Goal: Information Seeking & Learning: Check status

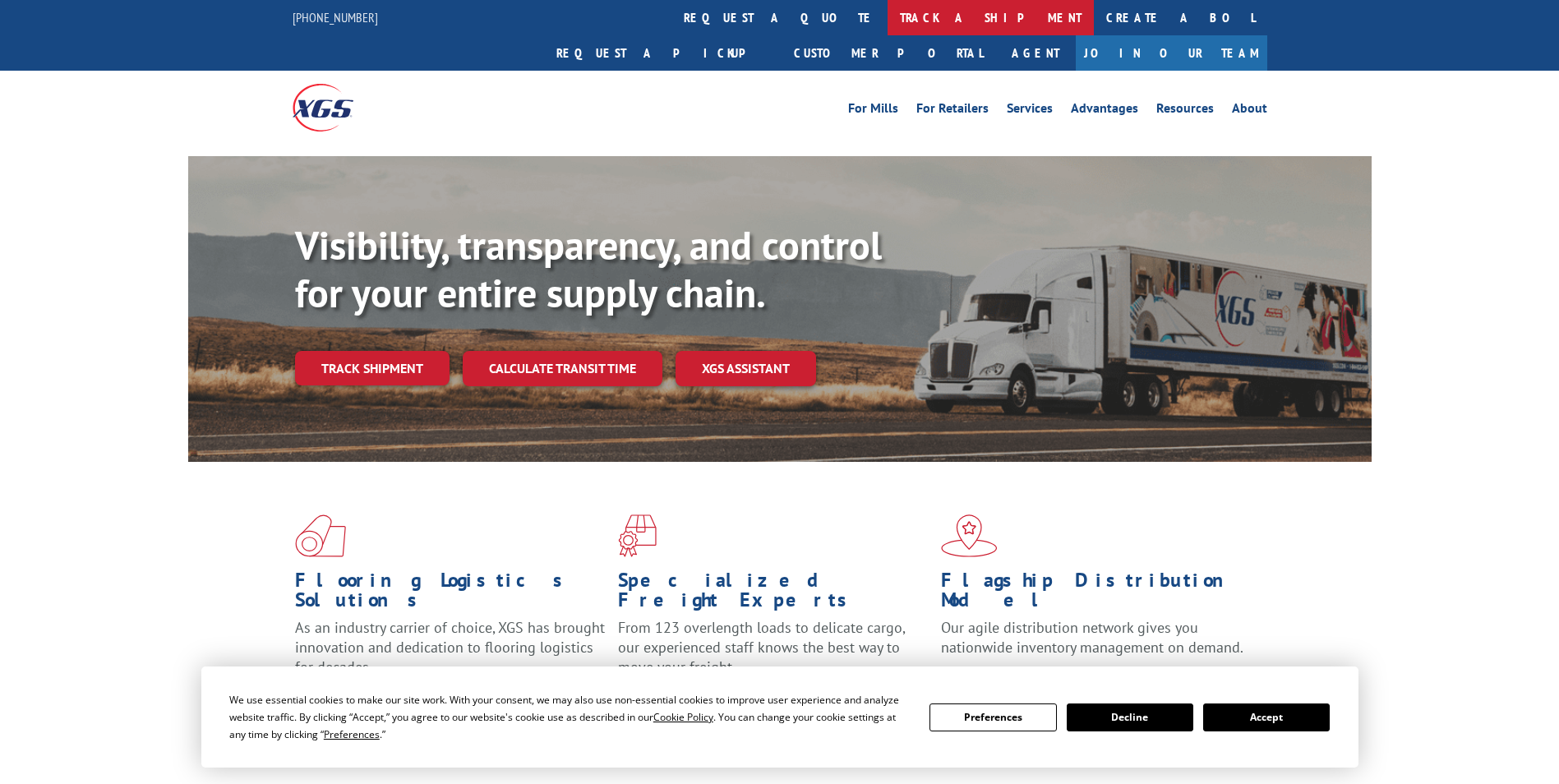
click at [888, 21] on link "track a shipment" at bounding box center [991, 18] width 206 height 36
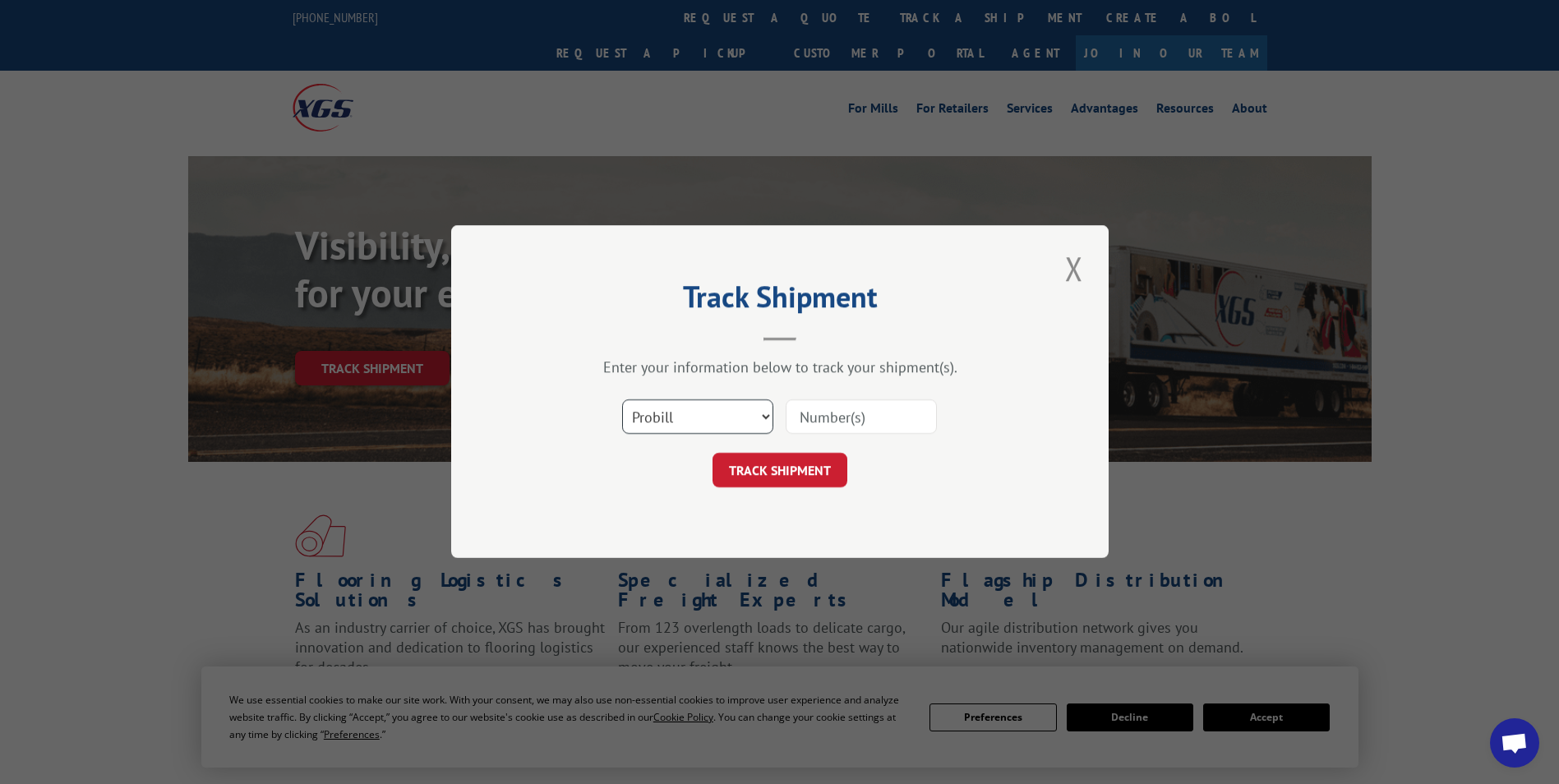
click at [656, 413] on select "Select category... Probill BOL PO" at bounding box center [697, 417] width 151 height 35
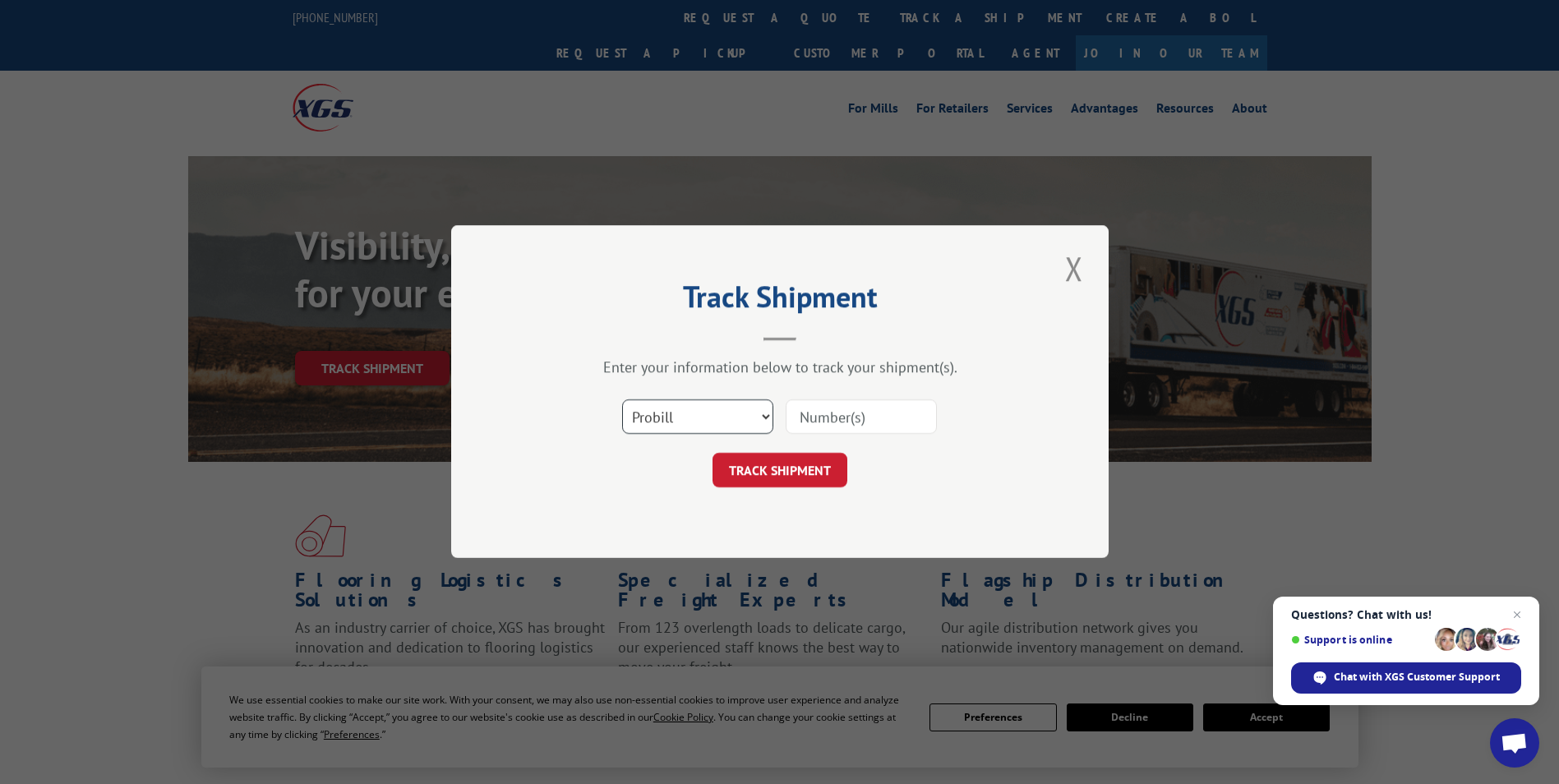
select select "bol"
click at [622, 400] on select "Select category... Probill BOL PO" at bounding box center [697, 417] width 151 height 35
click at [824, 416] on input at bounding box center [861, 417] width 151 height 35
paste input "5940831"
type input "5940831"
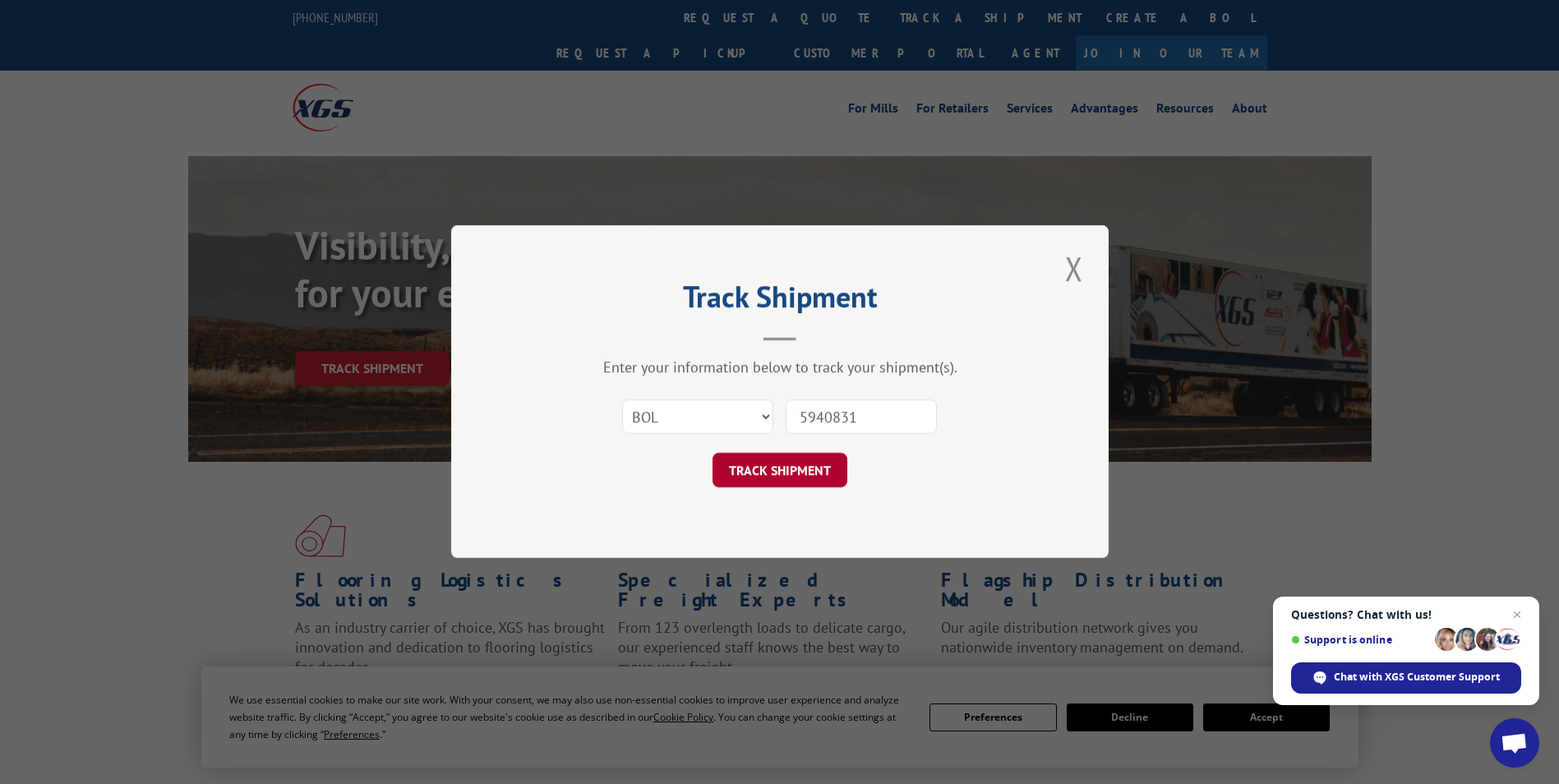
click at [782, 478] on button "TRACK SHIPMENT" at bounding box center [780, 471] width 135 height 35
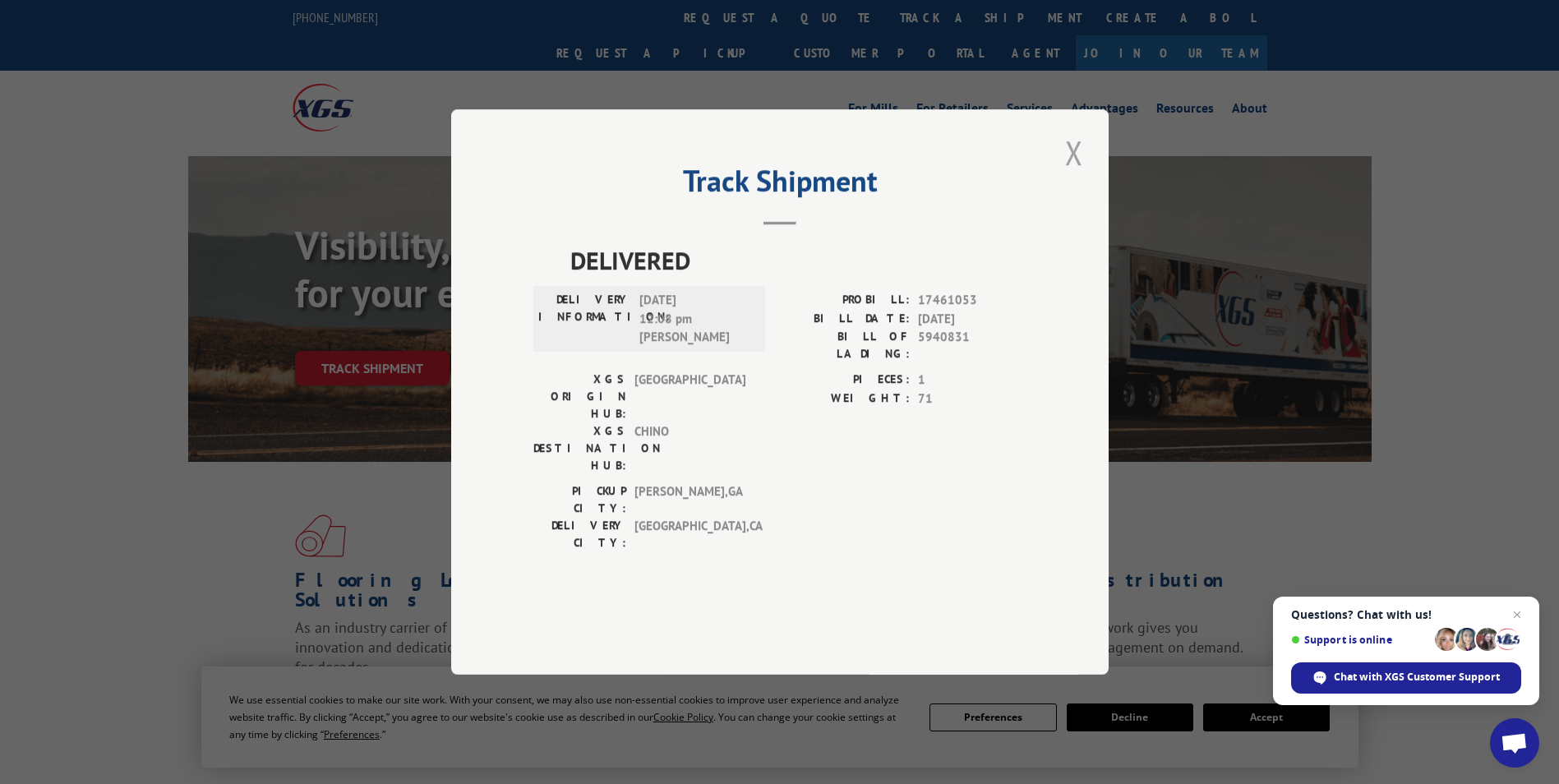
click at [1076, 175] on button "Close modal" at bounding box center [1074, 152] width 28 height 46
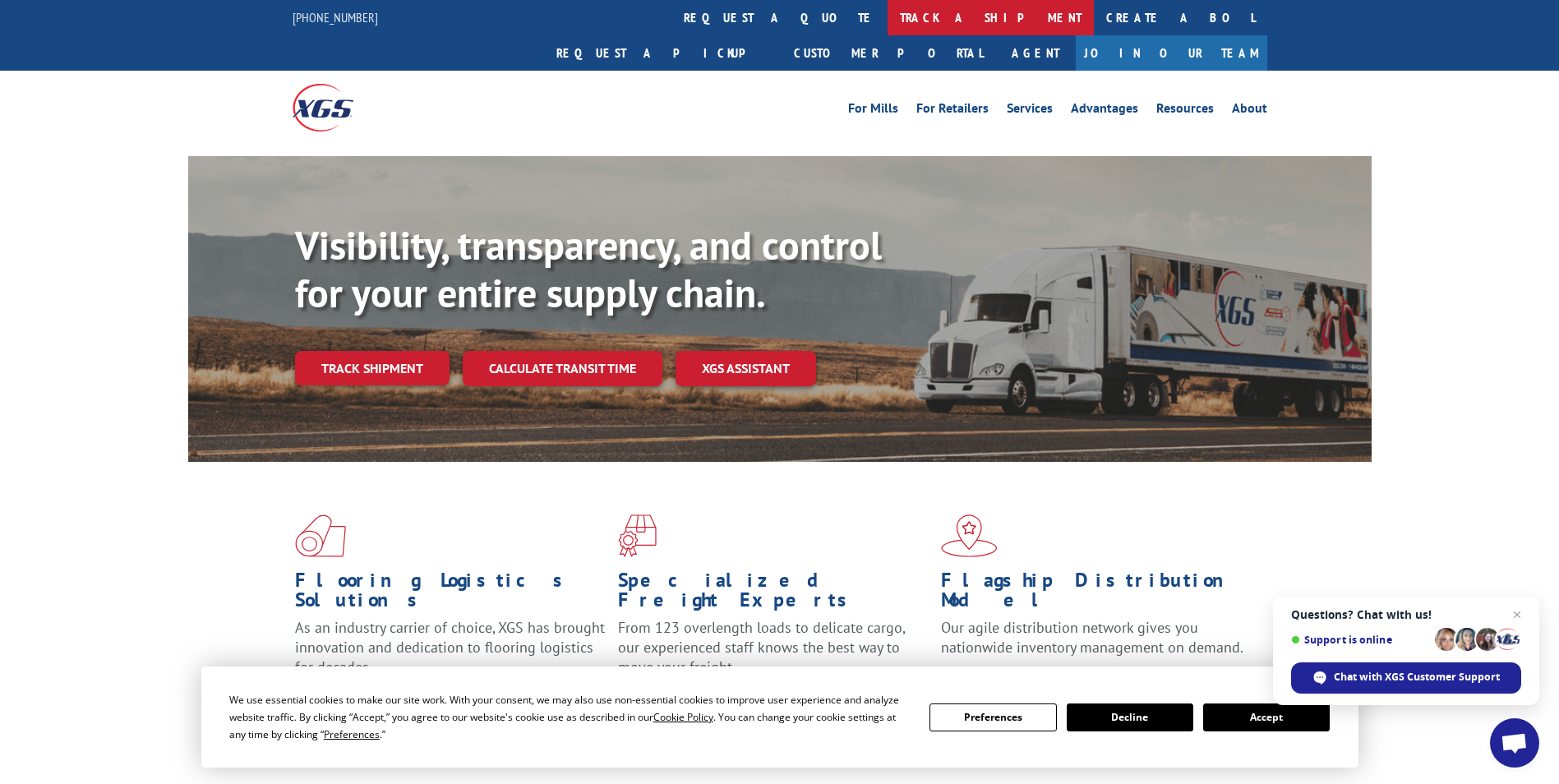
click at [888, 12] on link "track a shipment" at bounding box center [991, 18] width 206 height 36
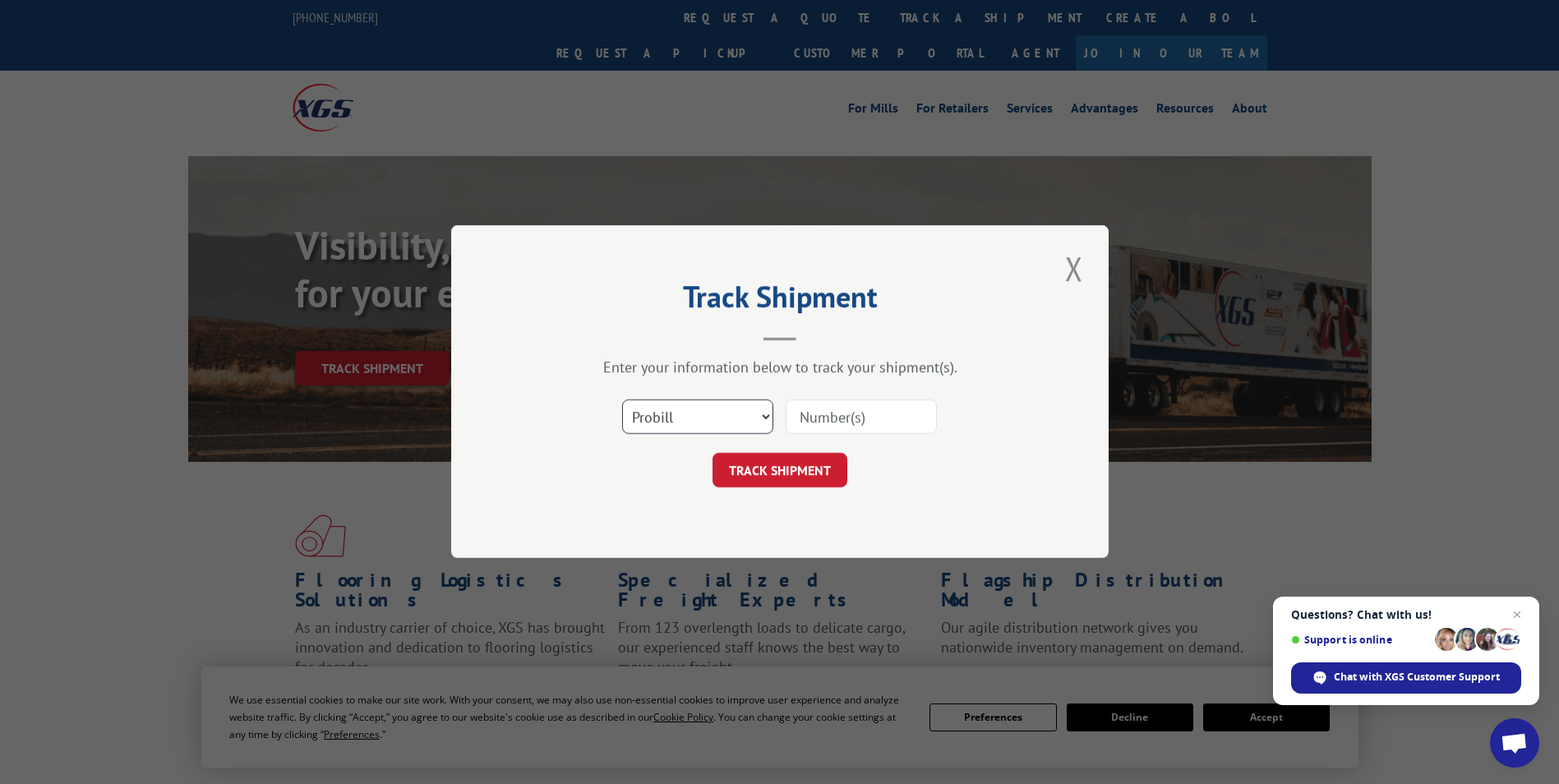
click at [653, 414] on select "Select category... Probill BOL PO" at bounding box center [697, 417] width 151 height 35
select select "bol"
click at [622, 400] on select "Select category... Probill BOL PO" at bounding box center [697, 417] width 151 height 35
click at [800, 413] on input at bounding box center [861, 417] width 151 height 35
paste input "4860183"
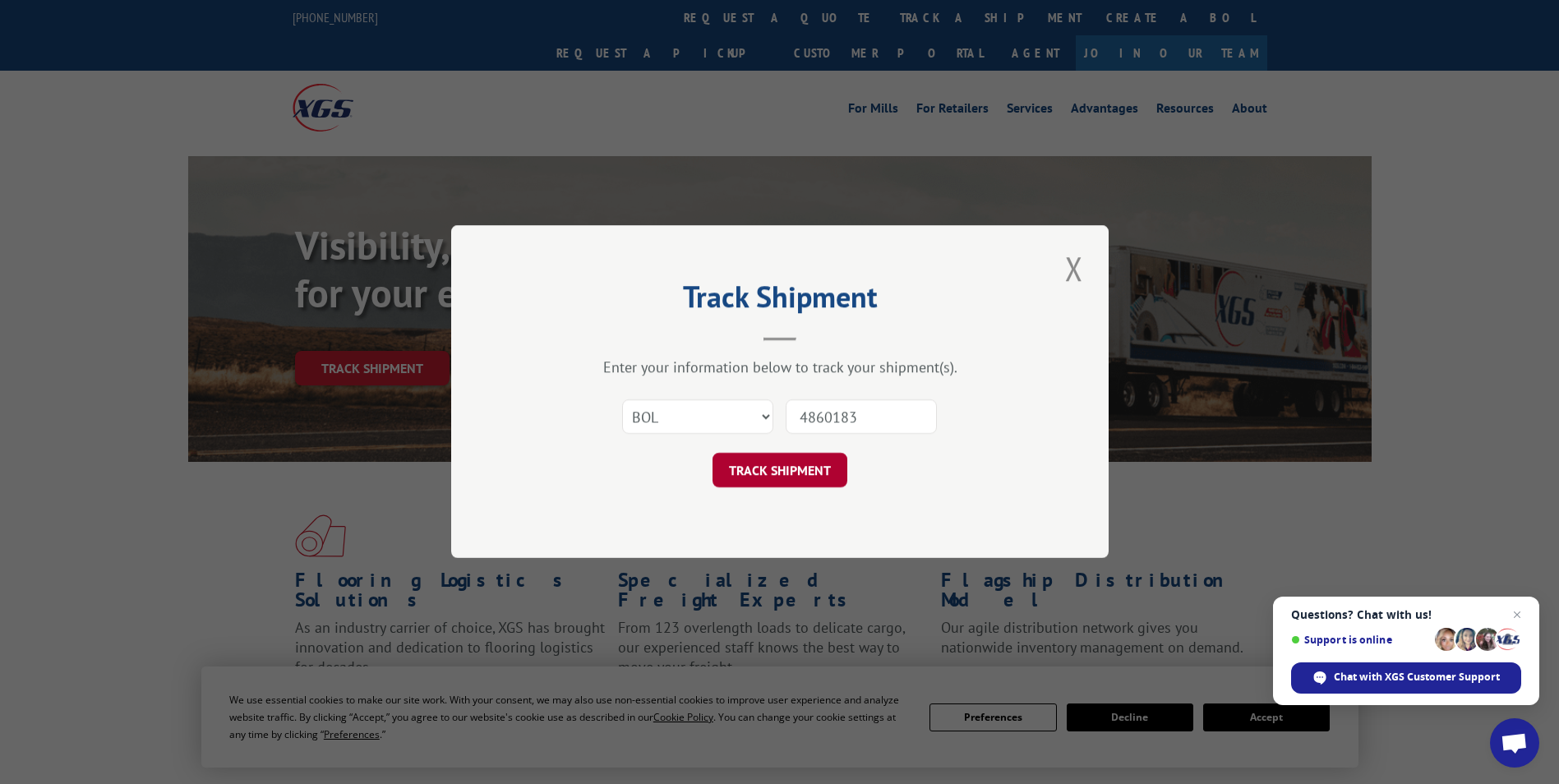
type input "4860183"
click at [790, 474] on button "TRACK SHIPMENT" at bounding box center [780, 471] width 135 height 35
